Goal: Register for event/course

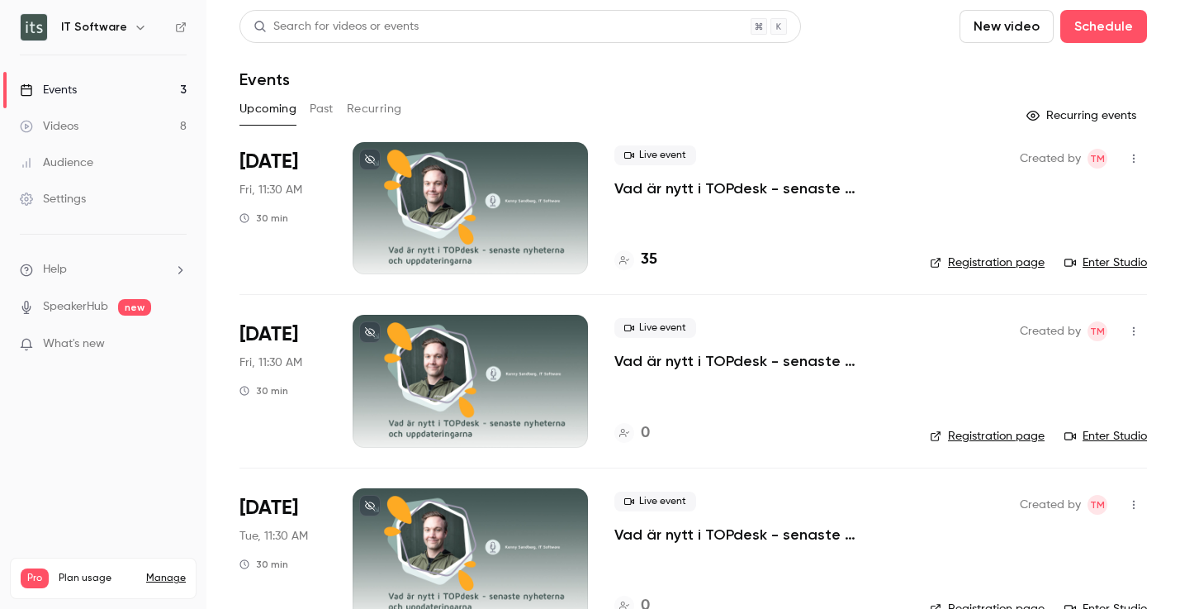
click at [93, 107] on link "Events 3" at bounding box center [103, 90] width 206 height 36
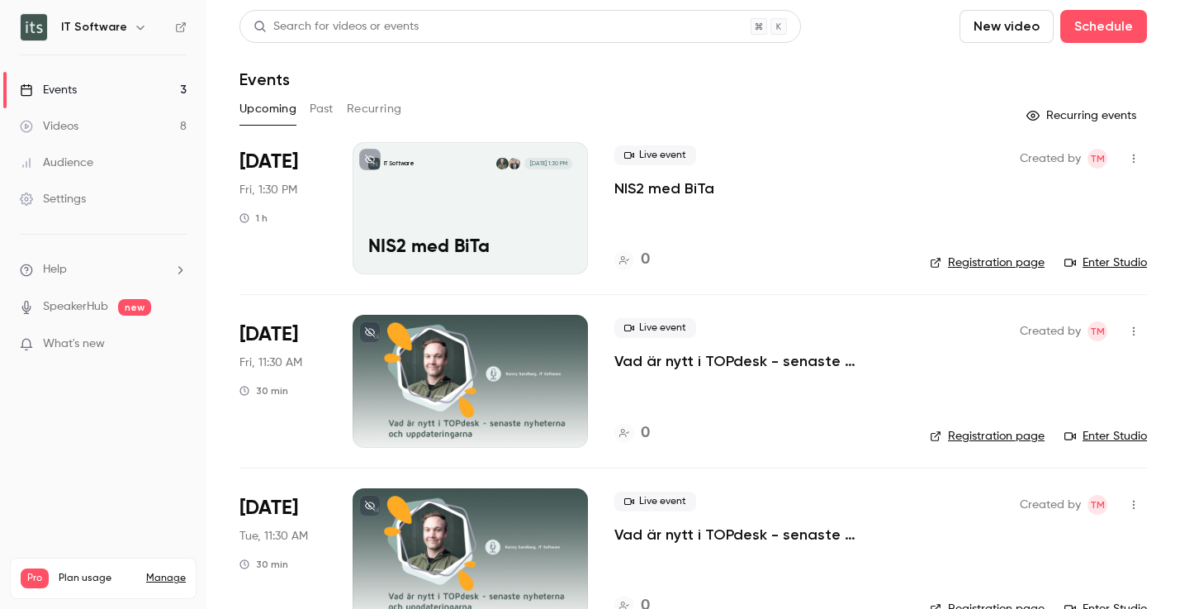
click at [531, 193] on div "IT Software [DATE] 1:30 PM NIS2 med BiTa" at bounding box center [470, 208] width 235 height 132
